Goal: Task Accomplishment & Management: Manage account settings

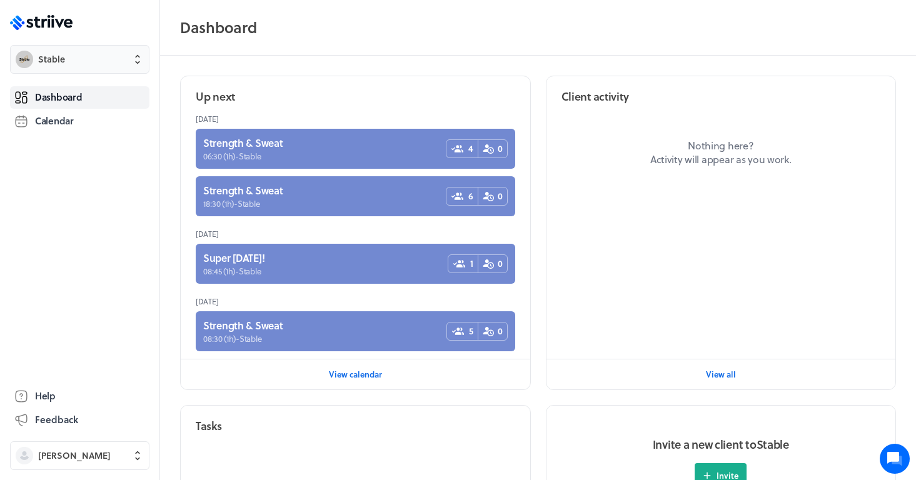
click at [94, 66] on button "Stable" at bounding box center [80, 59] width 140 height 29
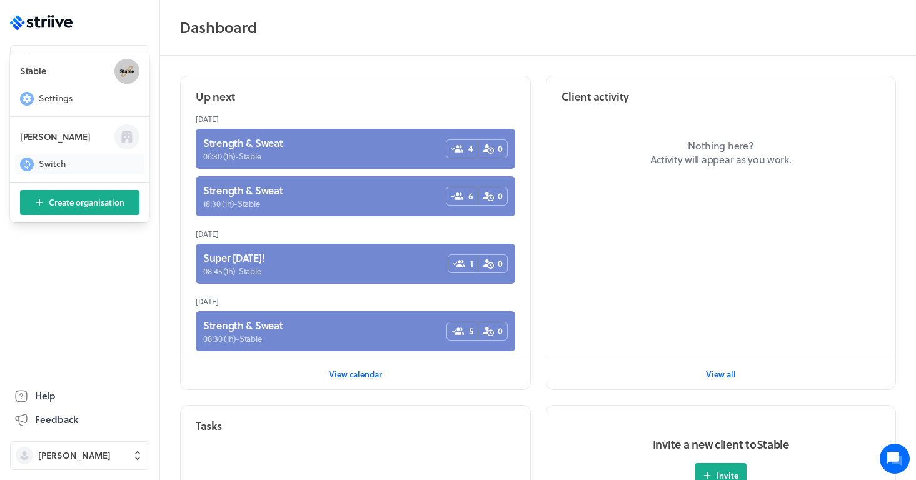
click at [55, 162] on span "Switch" at bounding box center [52, 164] width 27 height 13
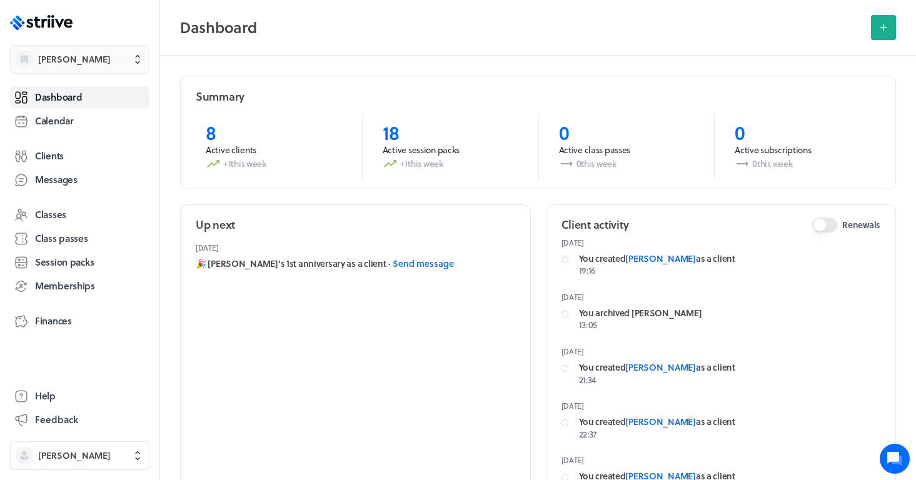
click at [77, 63] on span "[PERSON_NAME]" at bounding box center [74, 59] width 73 height 13
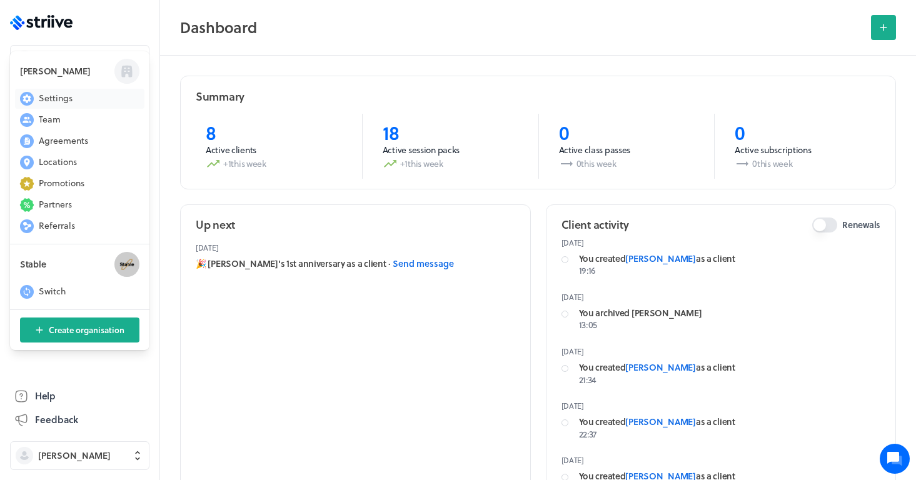
click at [70, 95] on span "Settings" at bounding box center [56, 98] width 34 height 13
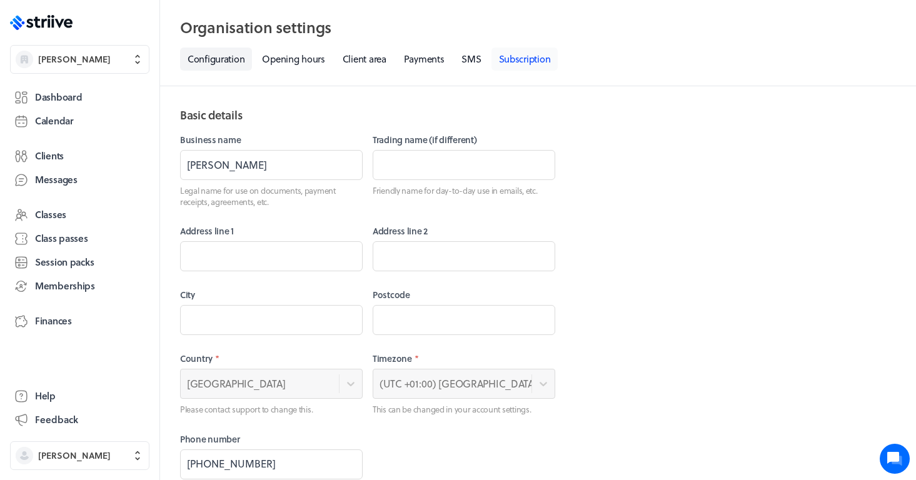
click at [524, 53] on link "Subscription" at bounding box center [525, 59] width 67 height 23
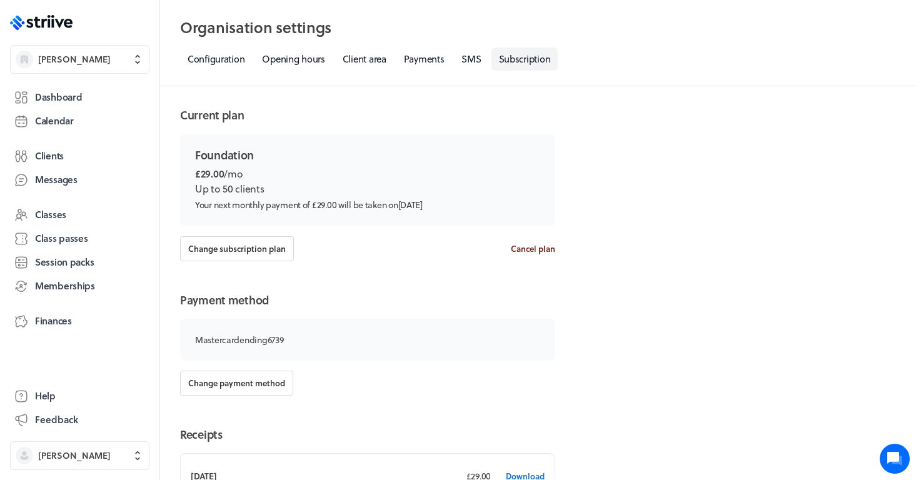
click at [542, 250] on span "Cancel plan" at bounding box center [533, 248] width 44 height 11
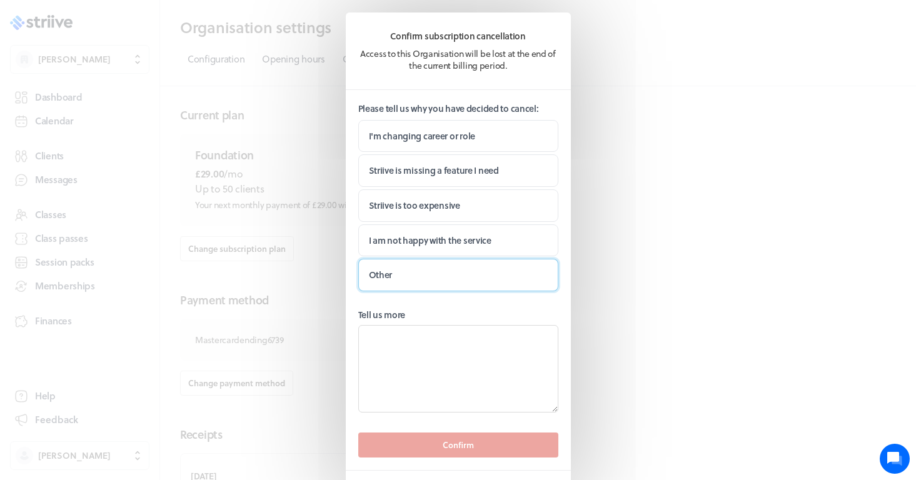
click at [403, 275] on label "Other" at bounding box center [458, 275] width 200 height 33
click at [0, 0] on input "Other" at bounding box center [0, 0] width 0 height 0
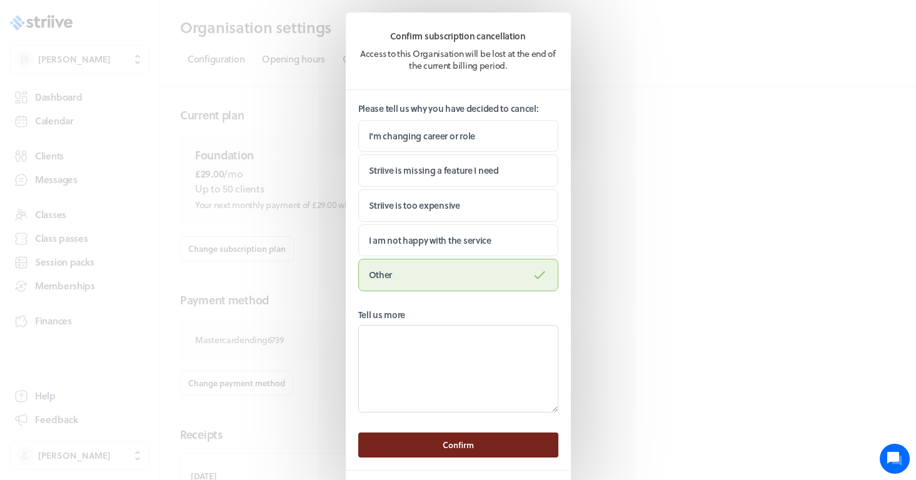
click at [489, 449] on button "Confirm" at bounding box center [458, 445] width 200 height 25
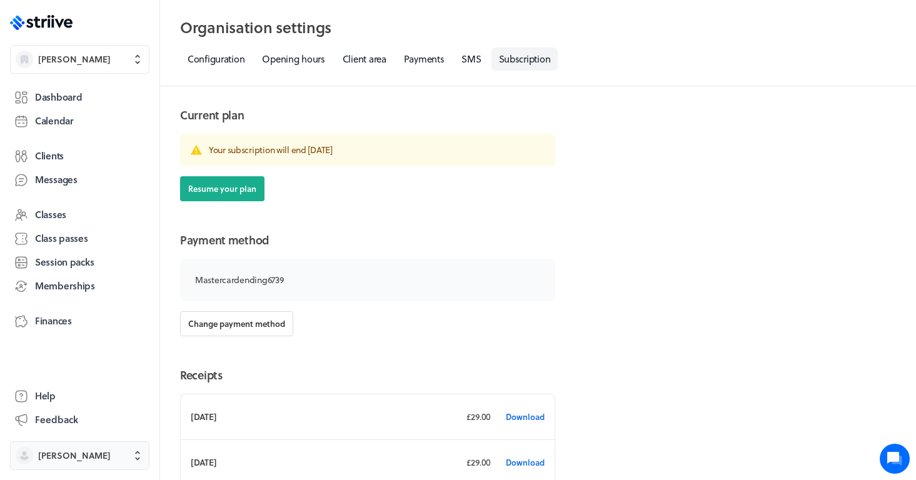
click at [94, 459] on span "[PERSON_NAME]" at bounding box center [74, 456] width 73 height 13
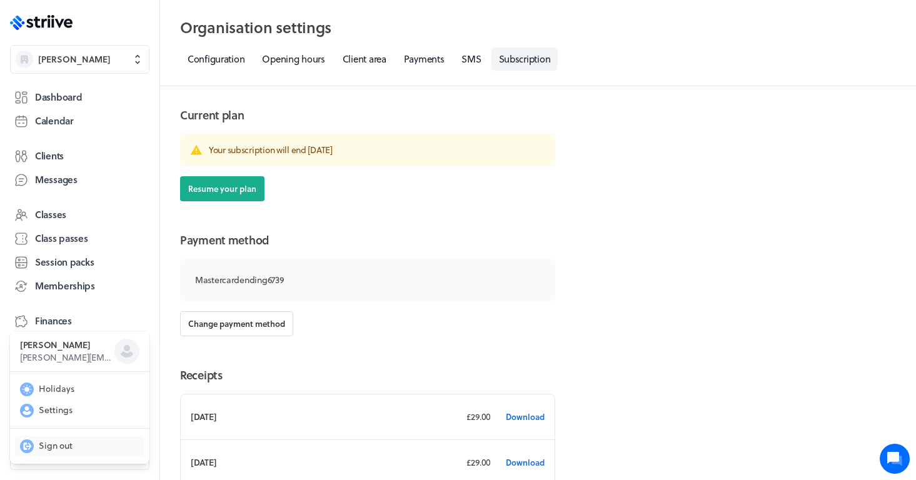
click at [62, 445] on span "Sign out" at bounding box center [56, 446] width 34 height 13
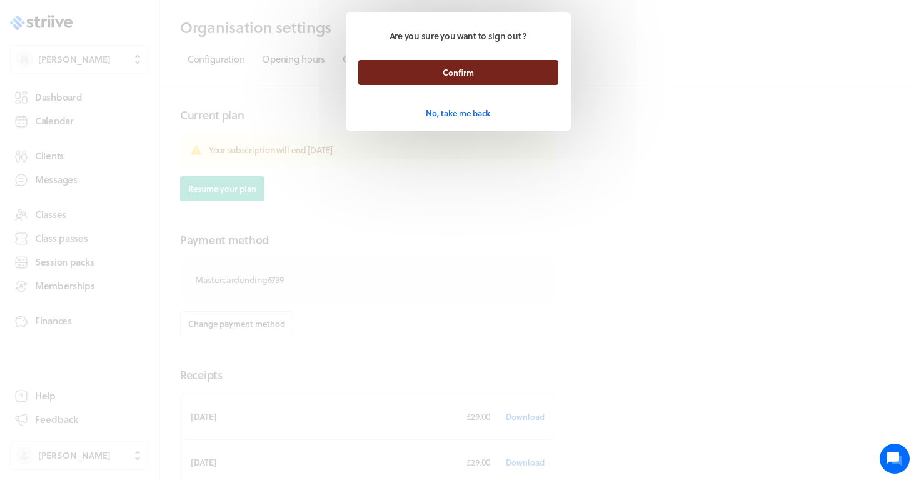
click at [475, 77] on button "Confirm" at bounding box center [458, 72] width 200 height 25
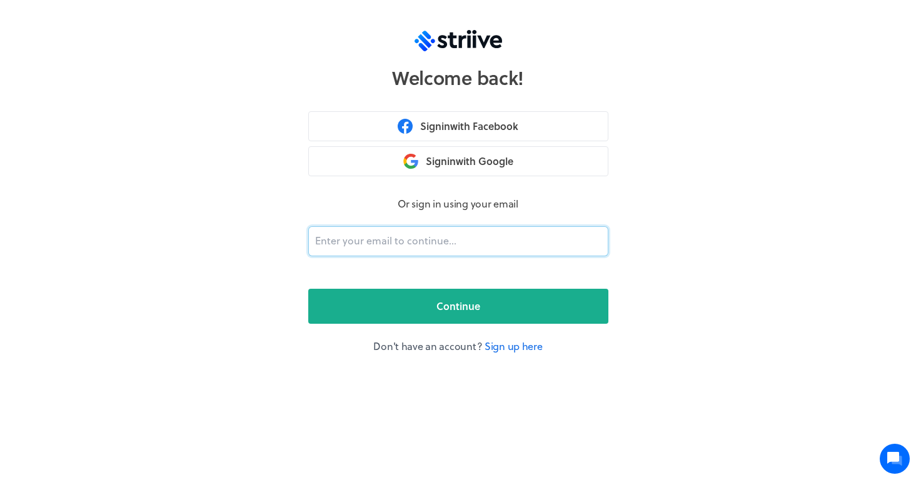
click at [396, 230] on input "email" at bounding box center [458, 241] width 300 height 30
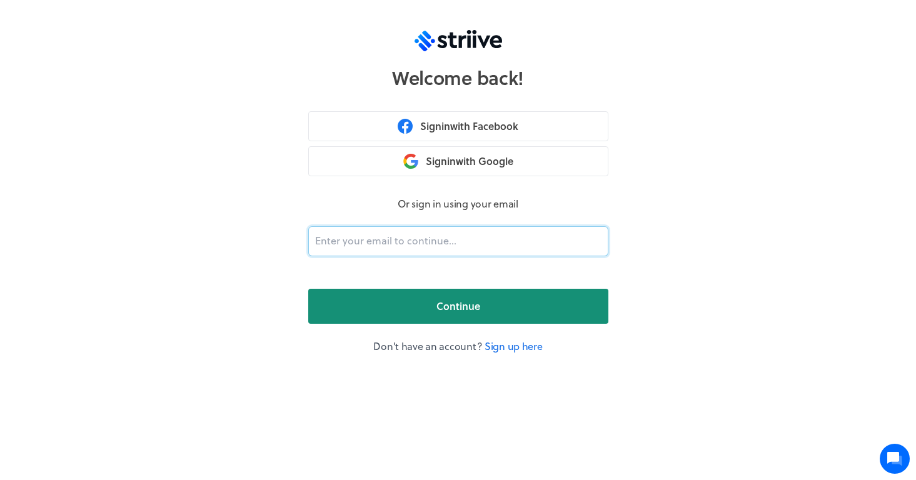
type input "mandyjaynept@gmail.com"
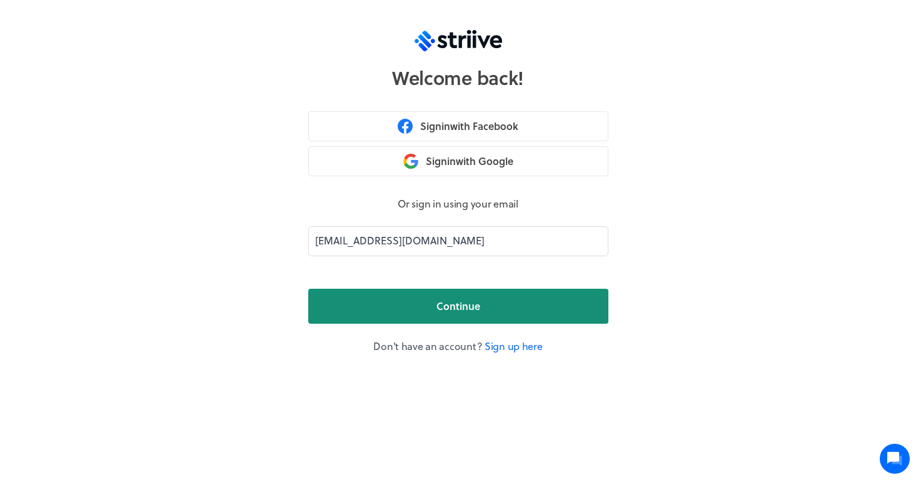
click at [437, 308] on span "Continue" at bounding box center [459, 306] width 44 height 15
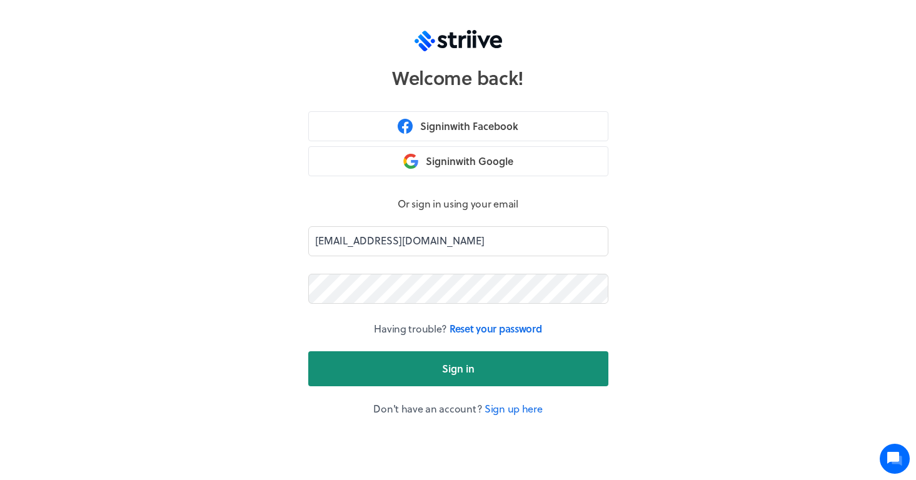
click at [455, 373] on span "Sign in" at bounding box center [458, 369] width 33 height 15
